Goal: Task Accomplishment & Management: Use online tool/utility

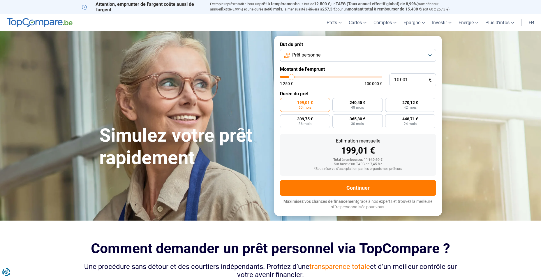
type input "9 500"
type input "9500"
type input "10 000"
type input "10000"
type input "10 500"
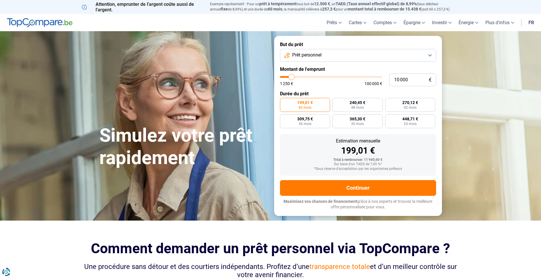
type input "10500"
type input "11 750"
type input "11750"
type input "13 000"
type input "13000"
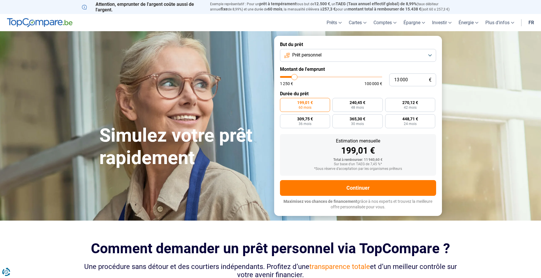
type input "14 750"
type input "14750"
type input "16 500"
type input "16500"
type input "18 000"
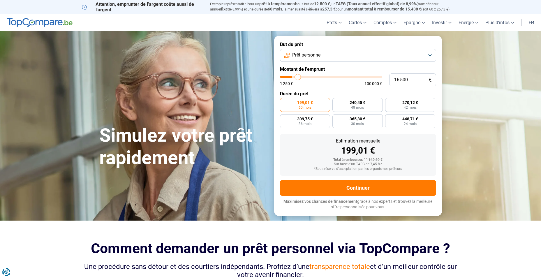
type input "18000"
type input "20 000"
type input "20000"
type input "21 750"
type input "21750"
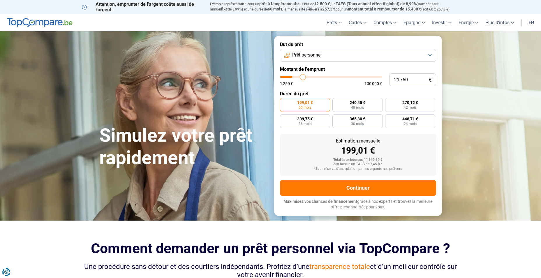
type input "23 250"
type input "23250"
type input "24 500"
type input "24500"
type input "25 750"
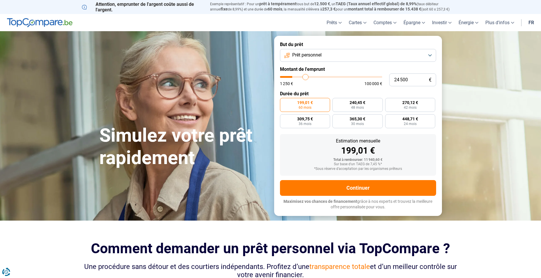
type input "25750"
type input "26 750"
type input "26750"
type input "28 000"
type input "28000"
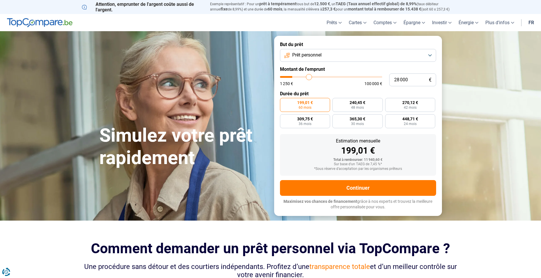
type input "29 500"
type input "29500"
type input "30 750"
type input "30750"
type input "32 000"
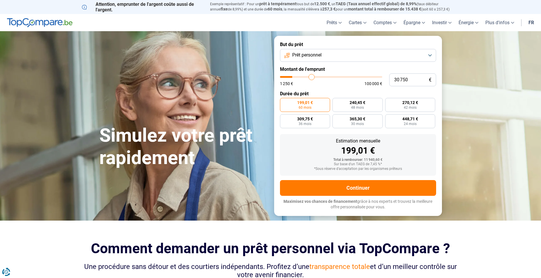
type input "32000"
type input "33 250"
type input "33250"
type input "34 000"
type input "34000"
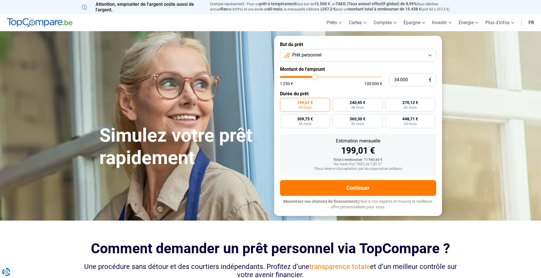
type input "35 250"
type input "35250"
type input "36 250"
type input "36250"
type input "37 000"
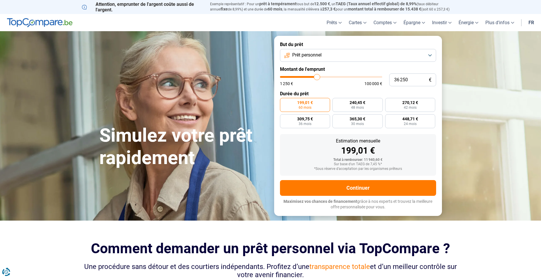
type input "37000"
type input "38 000"
type input "38000"
type input "38 750"
type input "38750"
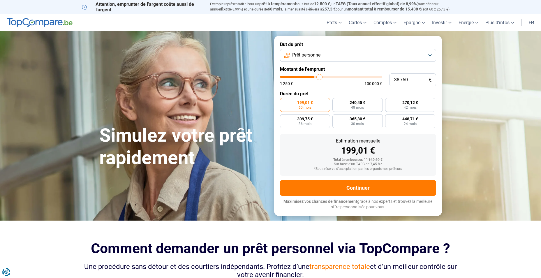
type input "39 500"
type input "39500"
type input "40 000"
type input "40000"
type input "40 250"
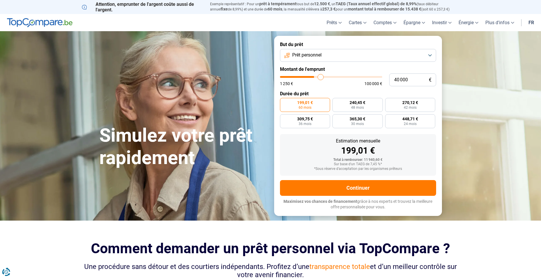
type input "40250"
type input "41 000"
type input "41000"
type input "42 000"
type input "42000"
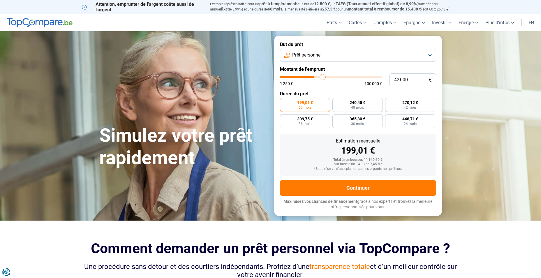
type input "42 750"
type input "42750"
type input "43 000"
type input "43000"
type input "43 500"
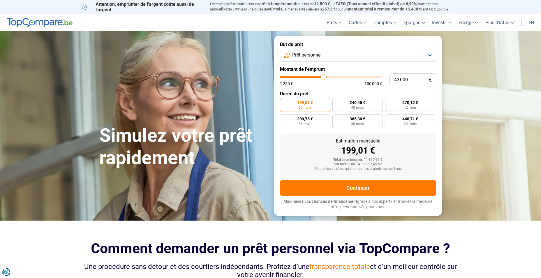
type input "43500"
type input "44 000"
type input "44000"
type input "44 250"
type input "44250"
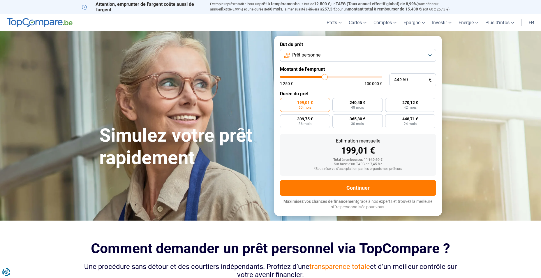
type input "44 500"
type input "44500"
type input "45 000"
type input "45000"
type input "45 500"
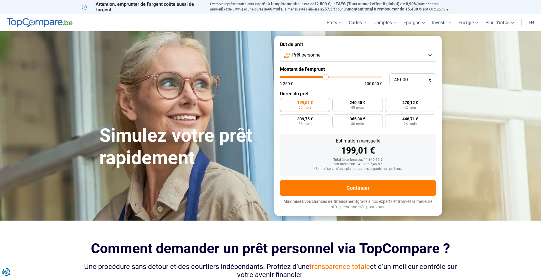
type input "45500"
type input "45 750"
type input "45750"
type input "46 000"
type input "46000"
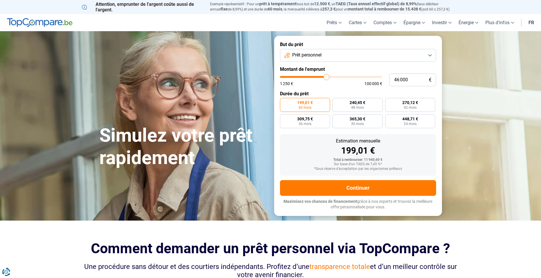
type input "46 500"
type input "46500"
type input "46 750"
type input "46750"
type input "47 000"
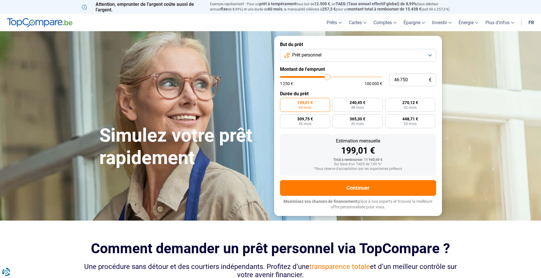
type input "47000"
type input "47 250"
type input "47250"
type input "48 000"
type input "48000"
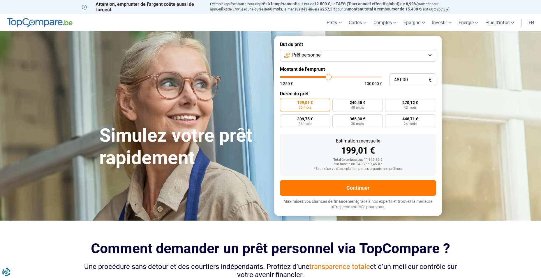
type input "48 250"
type input "48250"
type input "48 500"
type input "48500"
type input "48 750"
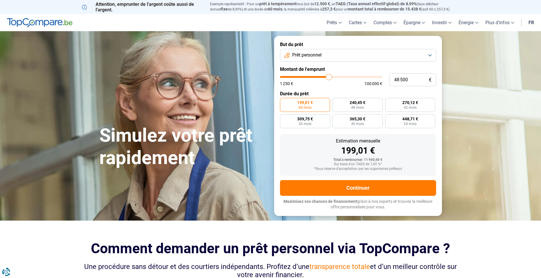
type input "48750"
type input "49 000"
type input "49000"
type input "49 500"
type input "49500"
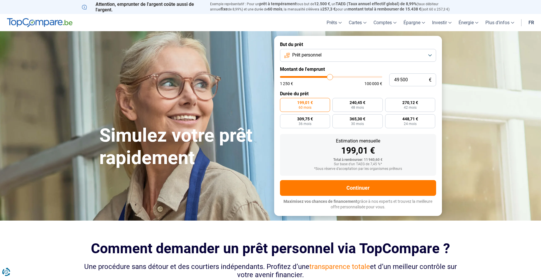
type input "49 750"
type input "49750"
type input "50 000"
type input "50000"
type input "50 250"
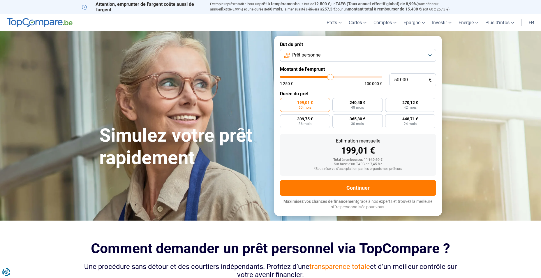
type input "50250"
type input "50 500"
type input "50500"
type input "51 000"
type input "51000"
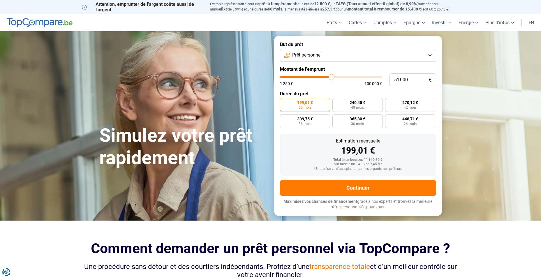
type input "50 500"
type input "50500"
type input "50 250"
type input "50250"
type input "50 000"
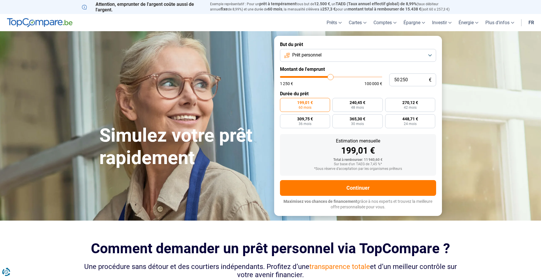
type input "50000"
type input "49 750"
type input "49750"
type input "50 000"
type input "50000"
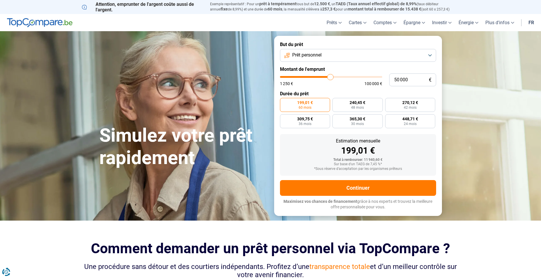
type input "50 250"
type input "50250"
type input "50 000"
drag, startPoint x: 291, startPoint y: 77, endPoint x: 331, endPoint y: 77, distance: 39.6
type input "50000"
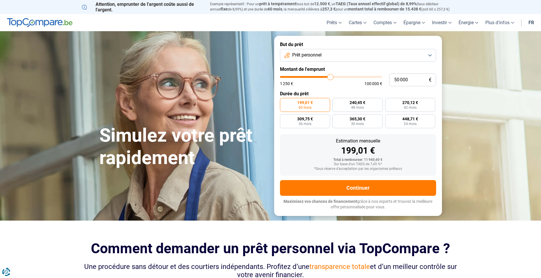
click at [331, 77] on input "range" at bounding box center [331, 77] width 102 height 2
radio input "false"
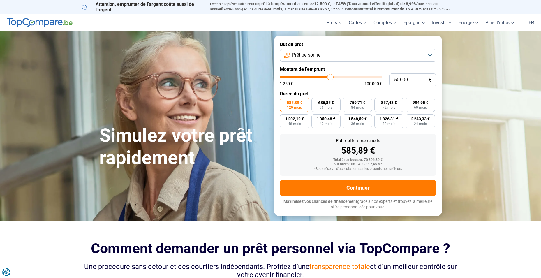
click at [430, 55] on button "Prêt personnel" at bounding box center [358, 55] width 156 height 13
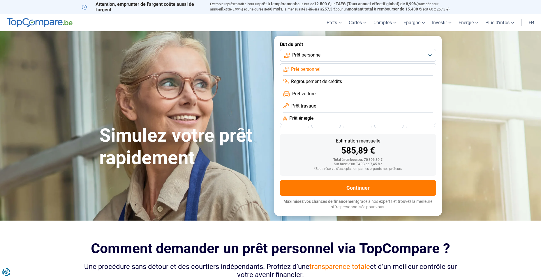
click at [317, 107] on li "Prêt travaux" at bounding box center [358, 106] width 150 height 12
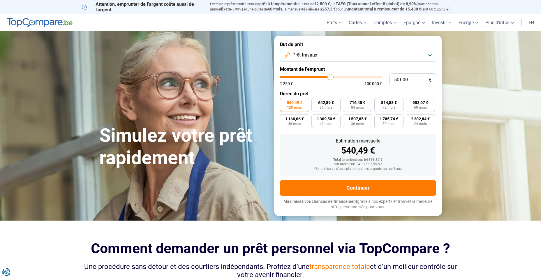
click at [430, 55] on button "Prêt travaux" at bounding box center [358, 55] width 156 height 13
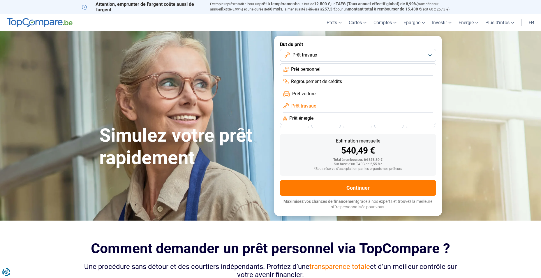
click at [307, 93] on span "Prêt voiture" at bounding box center [303, 94] width 23 height 6
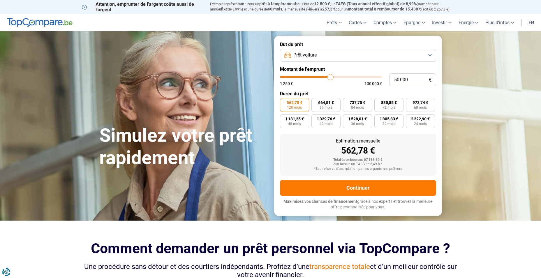
click at [346, 58] on button "Prêt voiture" at bounding box center [358, 55] width 156 height 13
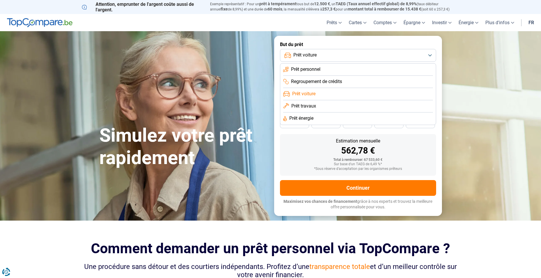
click at [311, 118] on span "Prêt énergie" at bounding box center [301, 118] width 24 height 6
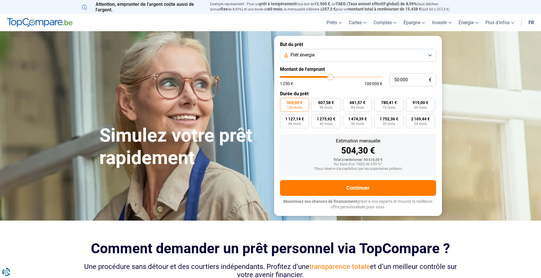
click at [337, 56] on button "Prêt énergie" at bounding box center [358, 55] width 156 height 13
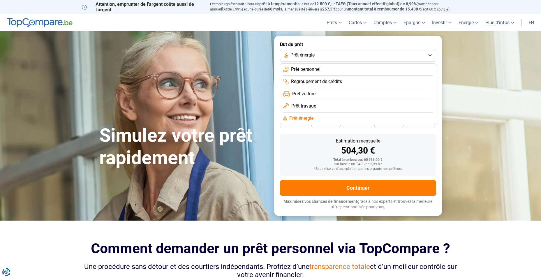
click at [314, 106] on span "Prêt travaux" at bounding box center [303, 106] width 25 height 6
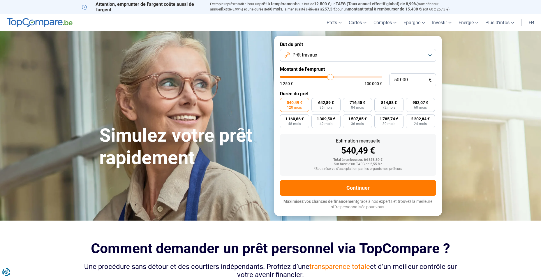
type input "50 250"
type input "50250"
type input "50 000"
type input "50000"
type input "49 750"
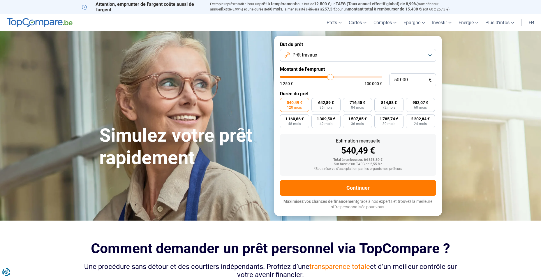
type input "49750"
type input "49 500"
type input "49500"
type input "49 000"
type input "49000"
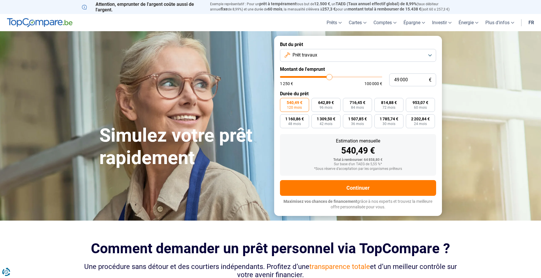
type input "48 750"
type input "48750"
type input "48 500"
type input "48500"
type input "48 250"
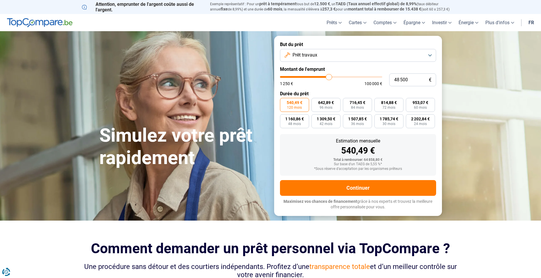
type input "48250"
type input "48 000"
type input "48000"
type input "47 500"
type input "47500"
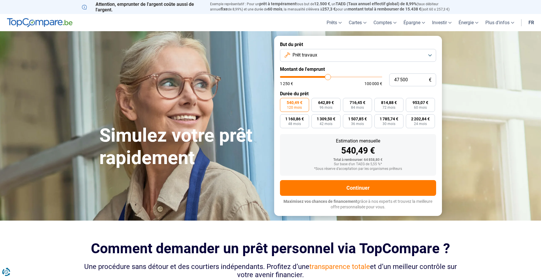
type input "47 250"
type input "47250"
type input "47 000"
type input "47000"
type input "46 500"
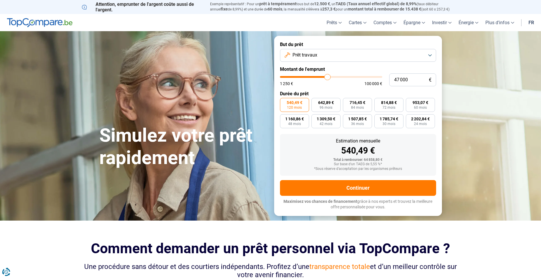
type input "46500"
type input "46 000"
type input "46000"
type input "45 750"
type input "45750"
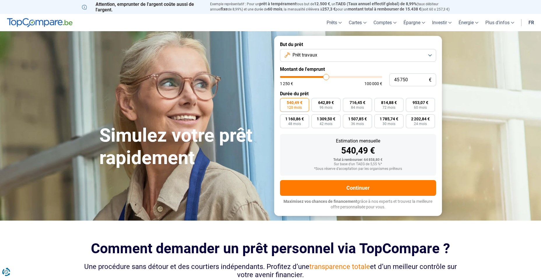
type input "45 500"
type input "45500"
type input "45 250"
type input "45250"
type input "45 000"
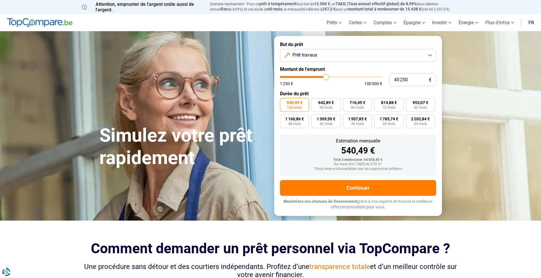
type input "45000"
type input "44 500"
type input "44500"
type input "44 250"
type input "44250"
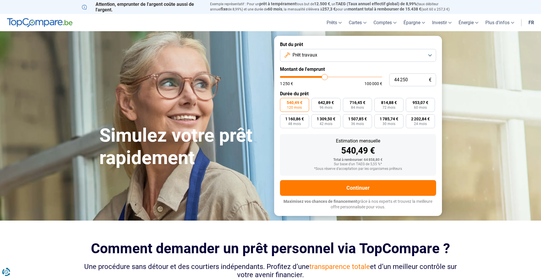
type input "44 000"
type input "44000"
type input "43 750"
type input "43750"
type input "43 500"
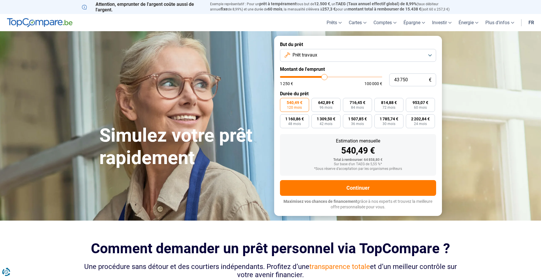
type input "43500"
type input "43 000"
type input "43000"
type input "42 750"
type input "42750"
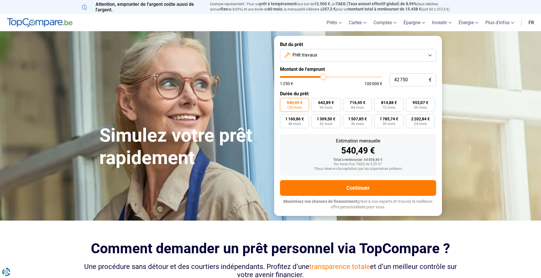
type input "42 500"
type input "42500"
type input "42 250"
type input "42250"
type input "42 000"
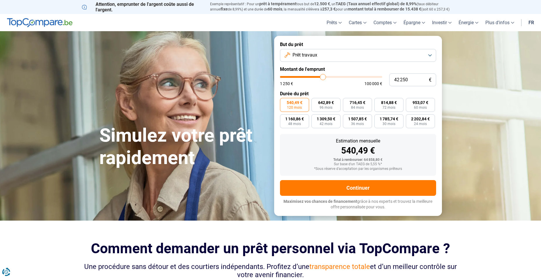
type input "42000"
type input "41 500"
type input "41500"
type input "41 250"
type input "41250"
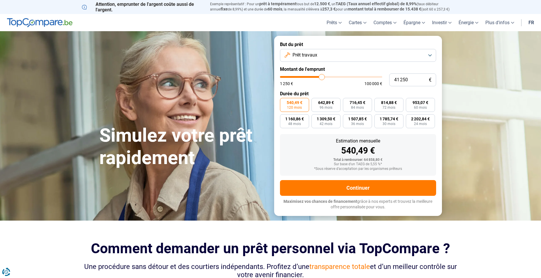
type input "41 000"
type input "41000"
type input "40 750"
type input "40750"
type input "40 250"
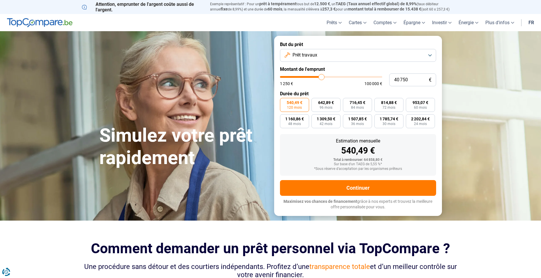
type input "40250"
type input "40 000"
drag, startPoint x: 331, startPoint y: 77, endPoint x: 321, endPoint y: 75, distance: 10.6
type input "40000"
click at [321, 76] on input "range" at bounding box center [331, 77] width 102 height 2
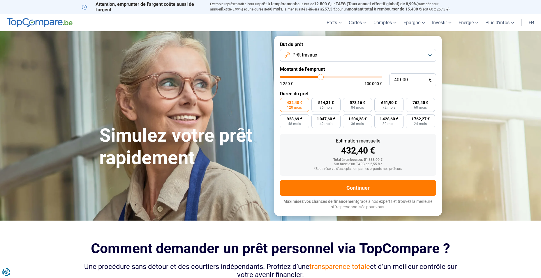
type input "41 250"
type input "41250"
type input "41 000"
type input "41000"
type input "40 750"
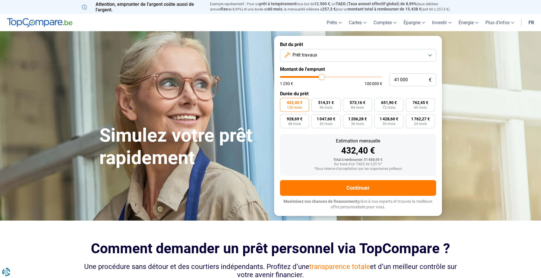
type input "40750"
type input "40 250"
drag, startPoint x: 322, startPoint y: 77, endPoint x: 316, endPoint y: 78, distance: 6.5
click at [316, 78] on input "range" at bounding box center [331, 77] width 102 height 2
